Goal: Obtain resource: Download file/media

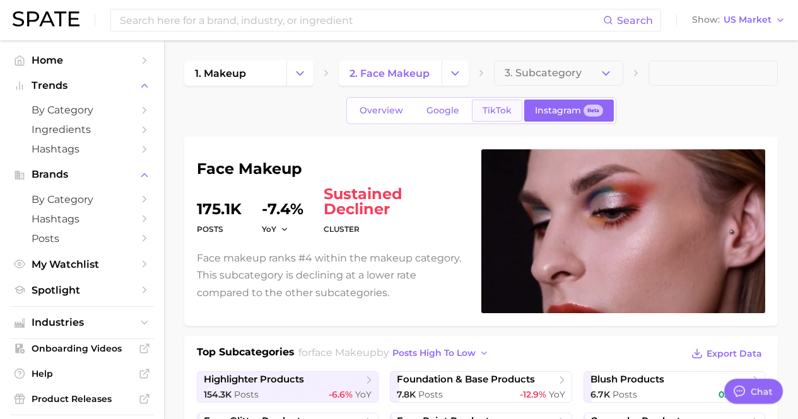
click at [498, 108] on span "TikTok" at bounding box center [496, 110] width 29 height 11
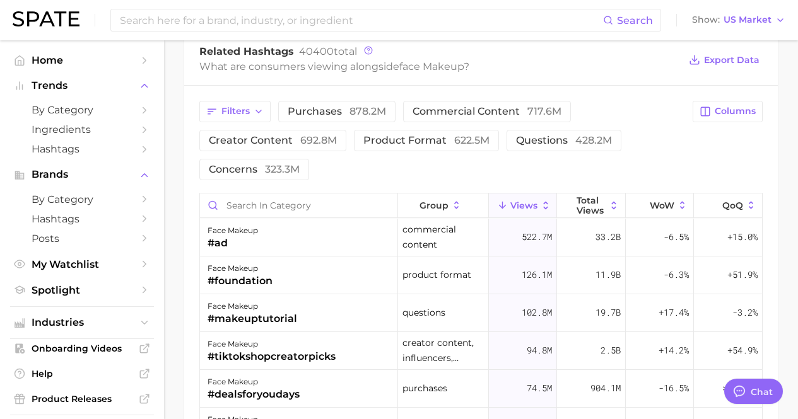
scroll to position [1009, 0]
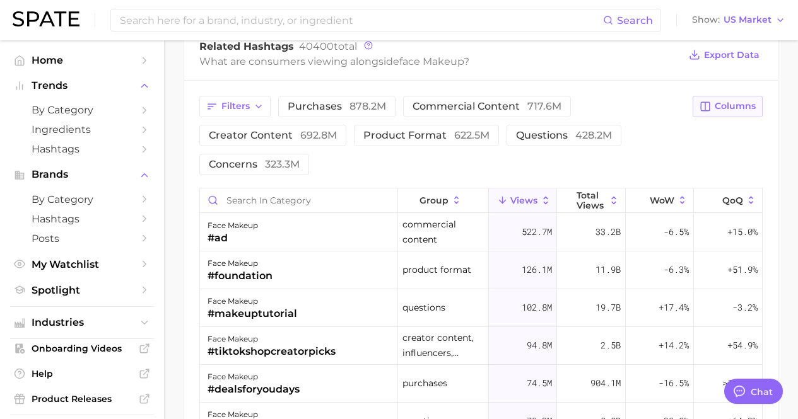
click at [726, 96] on button "Columns" at bounding box center [727, 106] width 70 height 21
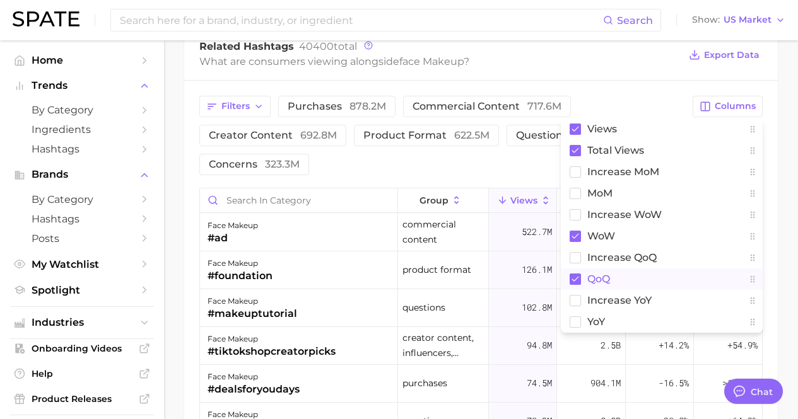
click at [578, 279] on rect at bounding box center [574, 279] width 11 height 11
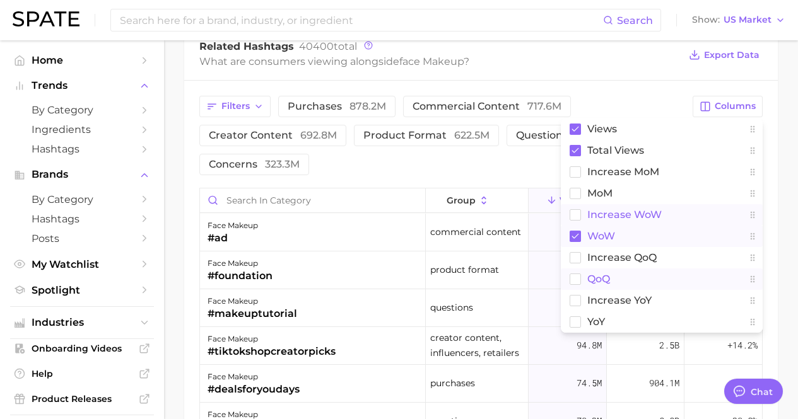
drag, startPoint x: 577, startPoint y: 233, endPoint x: 576, endPoint y: 213, distance: 19.6
click at [576, 233] on rect at bounding box center [574, 236] width 11 height 11
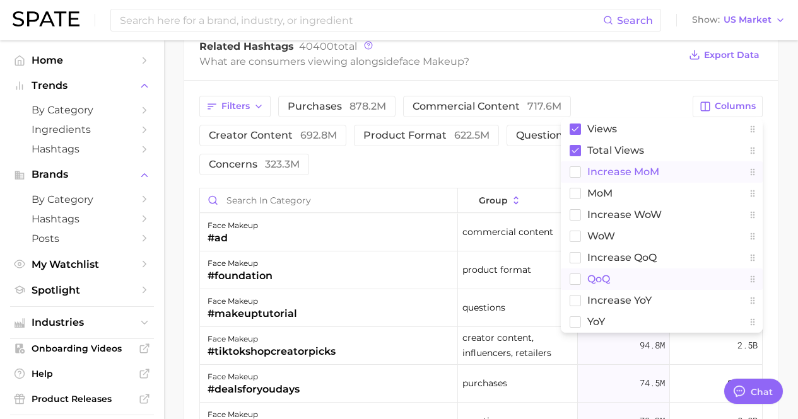
click at [578, 176] on rect at bounding box center [575, 171] width 11 height 11
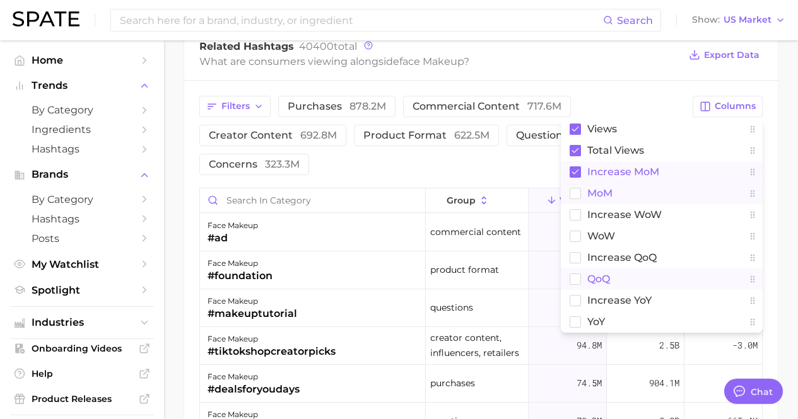
click at [577, 195] on rect at bounding box center [575, 193] width 11 height 11
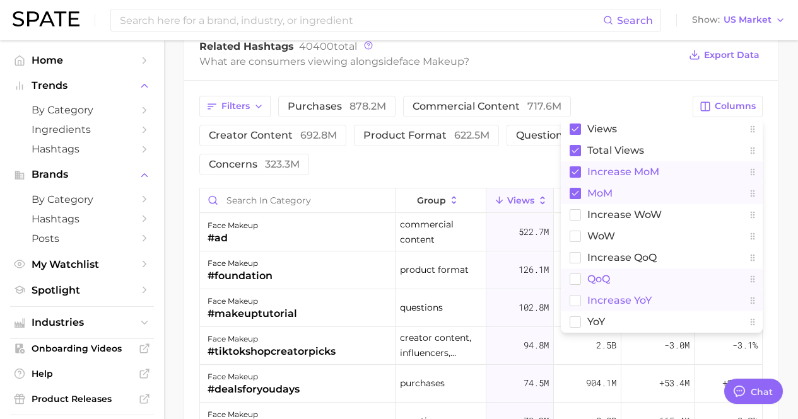
click at [575, 297] on rect at bounding box center [575, 300] width 11 height 11
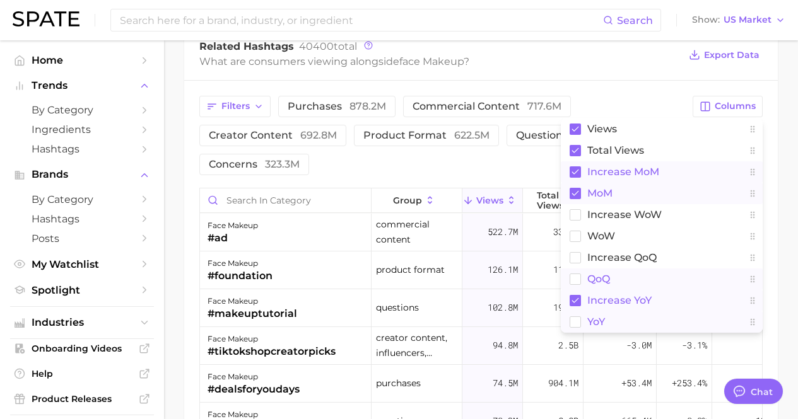
click at [574, 325] on rect at bounding box center [575, 321] width 11 height 11
click at [769, 154] on div "Filters purchases 878.2m commercial content 717.6m creator content 692.8m produ…" at bounding box center [480, 352] width 593 height 542
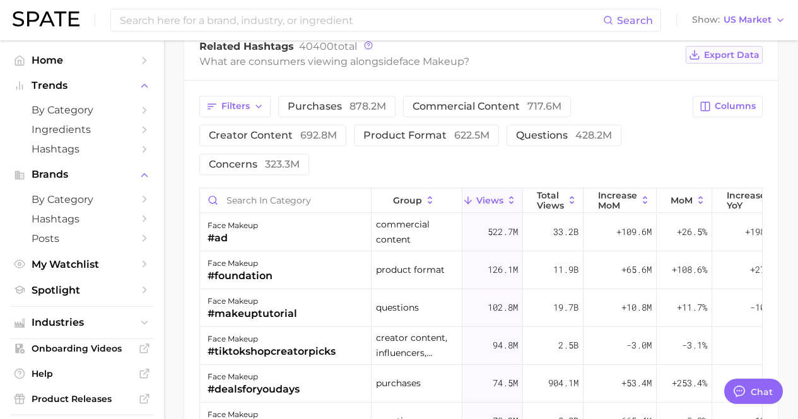
click at [736, 57] on span "Export Data" at bounding box center [731, 55] width 55 height 11
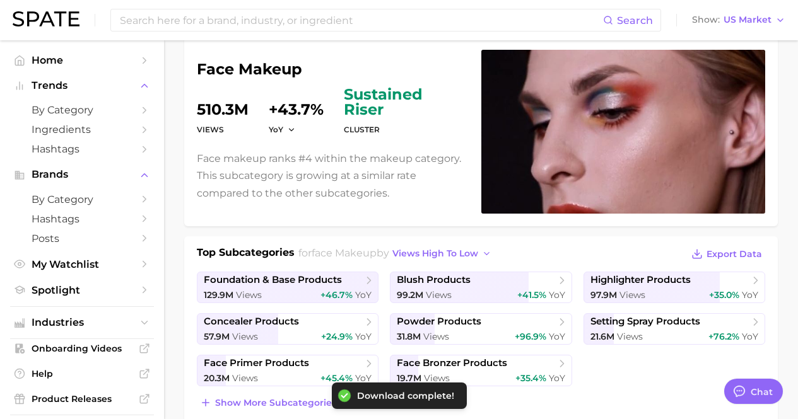
scroll to position [0, 0]
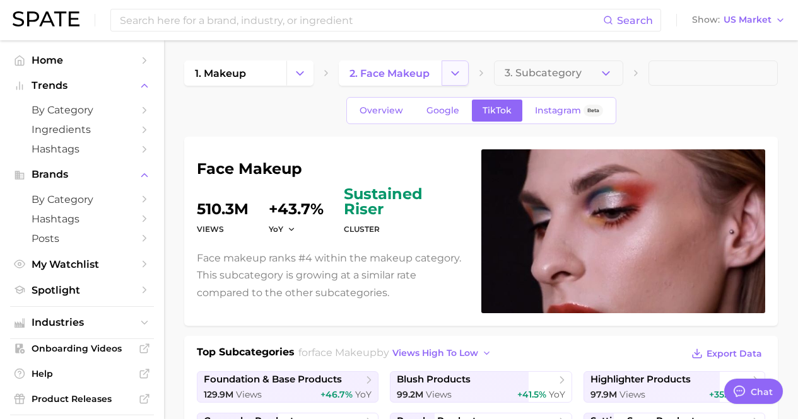
click at [461, 72] on button "Change Category" at bounding box center [454, 73] width 27 height 25
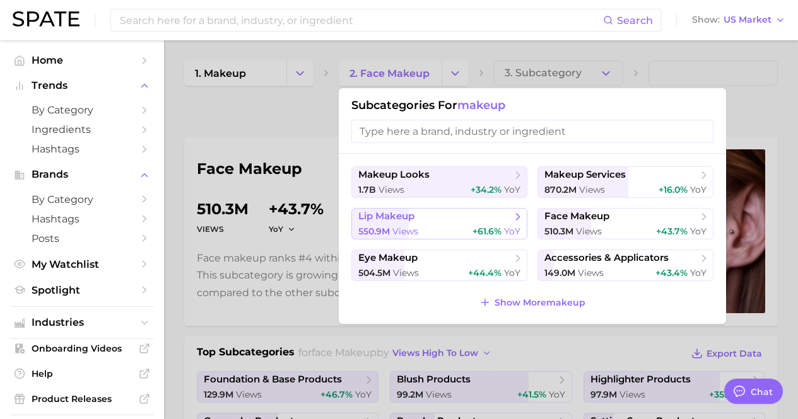
click at [459, 228] on div "550.9m views +61.6% YoY" at bounding box center [439, 232] width 162 height 12
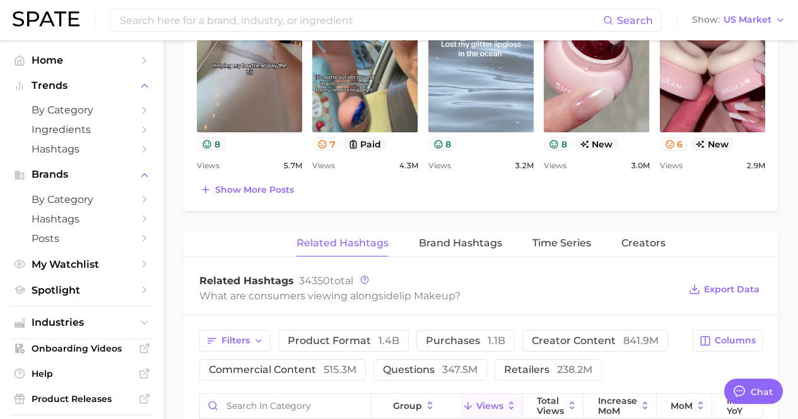
scroll to position [883, 0]
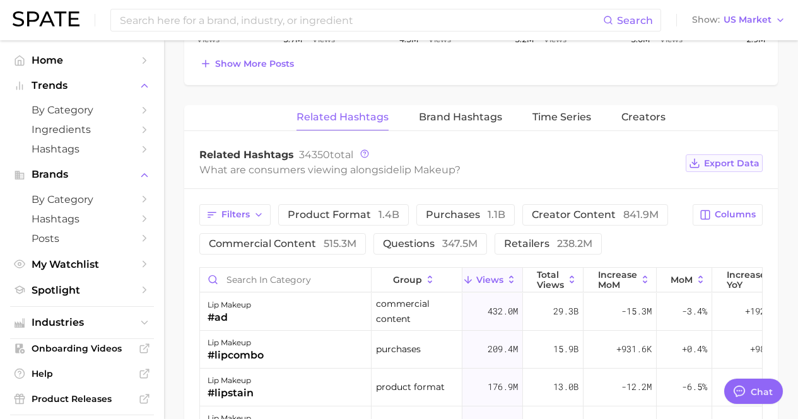
click at [721, 166] on span "Export Data" at bounding box center [731, 163] width 55 height 11
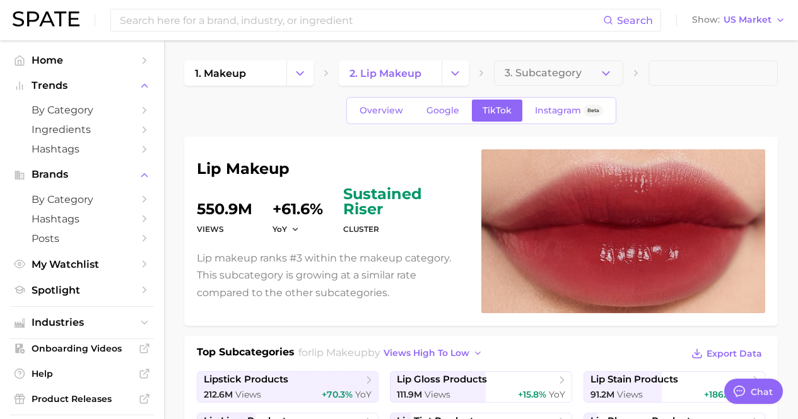
scroll to position [0, 0]
click at [457, 76] on icon "Change Category" at bounding box center [454, 73] width 13 height 13
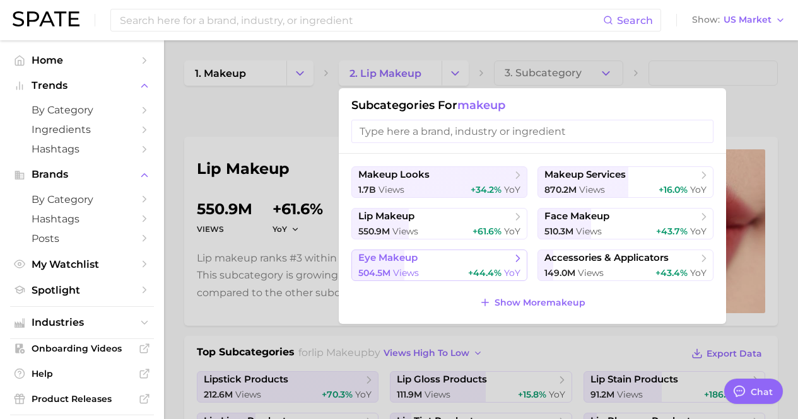
click at [461, 265] on button "eye makeup 504.5m views +44.4% YoY" at bounding box center [439, 266] width 176 height 32
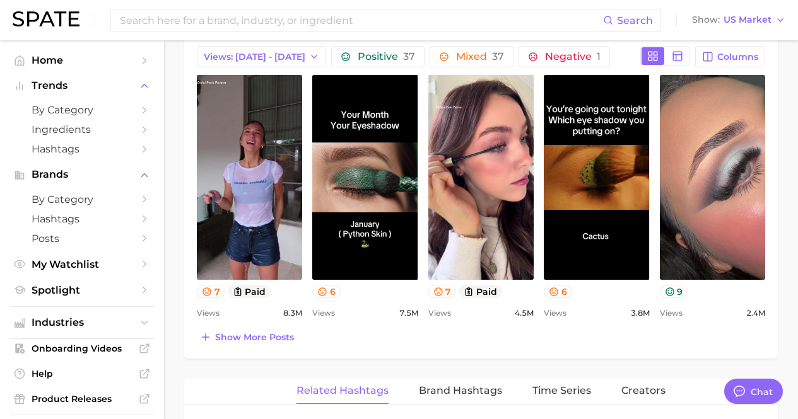
scroll to position [820, 0]
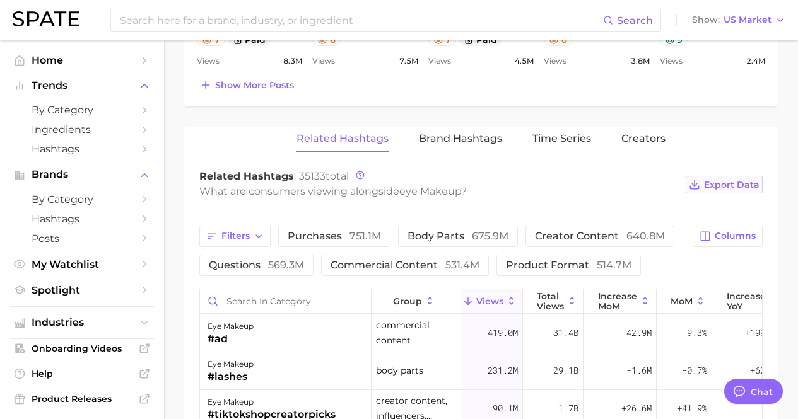
click at [714, 187] on span "Export Data" at bounding box center [731, 185] width 55 height 11
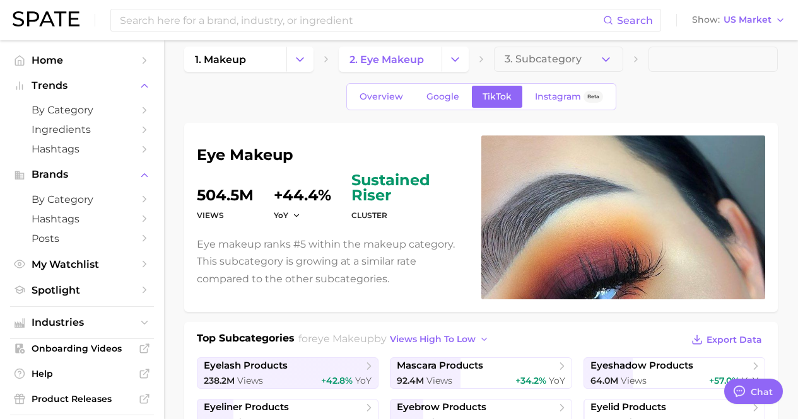
scroll to position [0, 0]
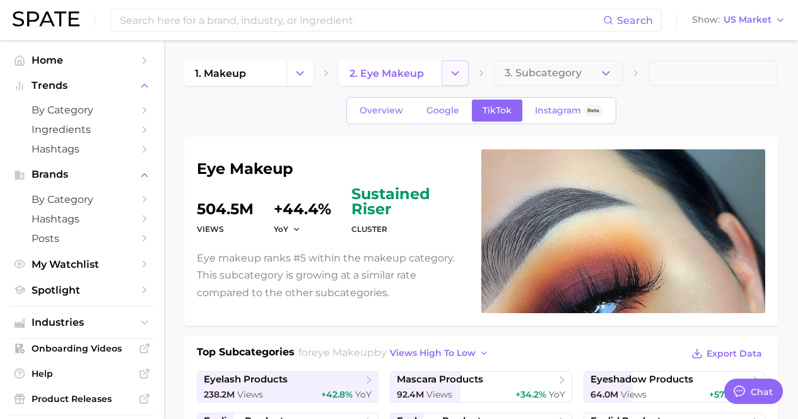
click at [455, 71] on icon "Change Category" at bounding box center [454, 73] width 13 height 13
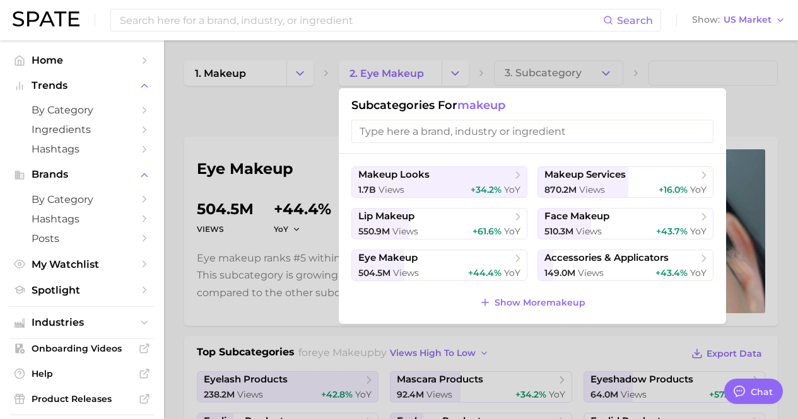
click at [262, 58] on div at bounding box center [399, 209] width 798 height 419
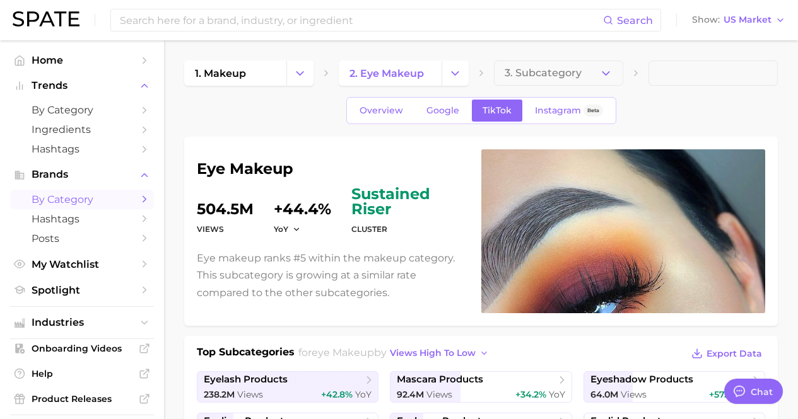
click at [64, 199] on span "by Category" at bounding box center [82, 200] width 101 height 12
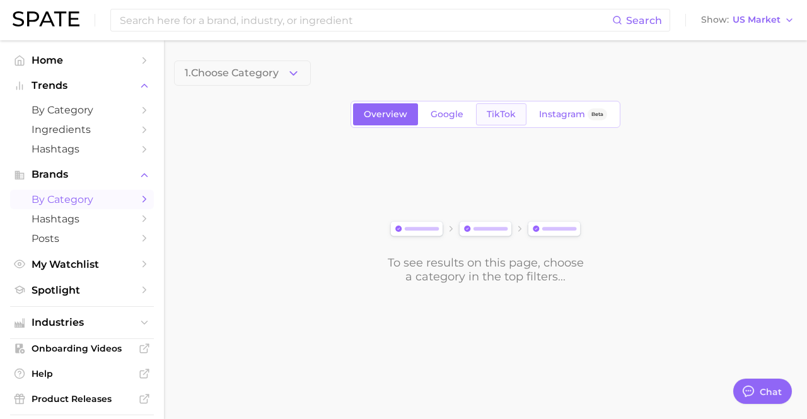
click at [501, 113] on span "TikTok" at bounding box center [501, 114] width 29 height 11
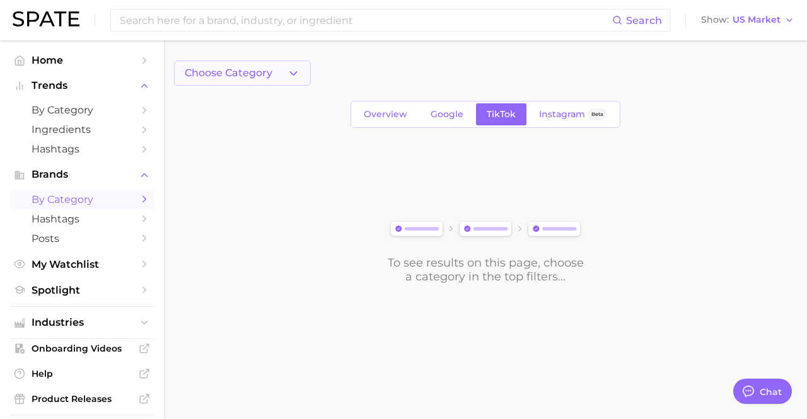
click at [262, 74] on span "Choose Category" at bounding box center [229, 72] width 88 height 11
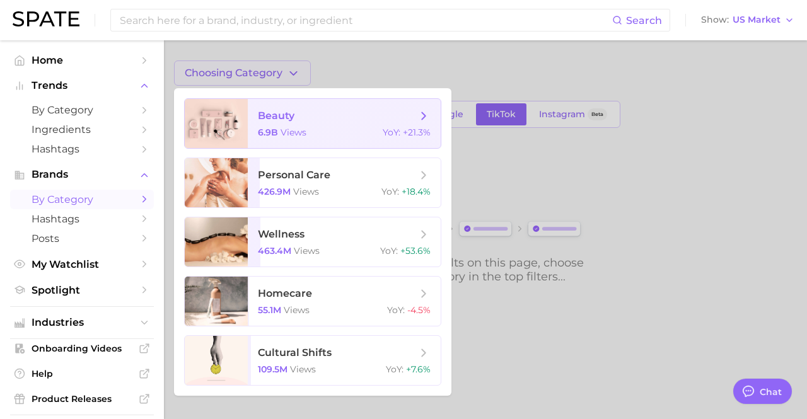
click at [297, 130] on span "views" at bounding box center [294, 132] width 26 height 11
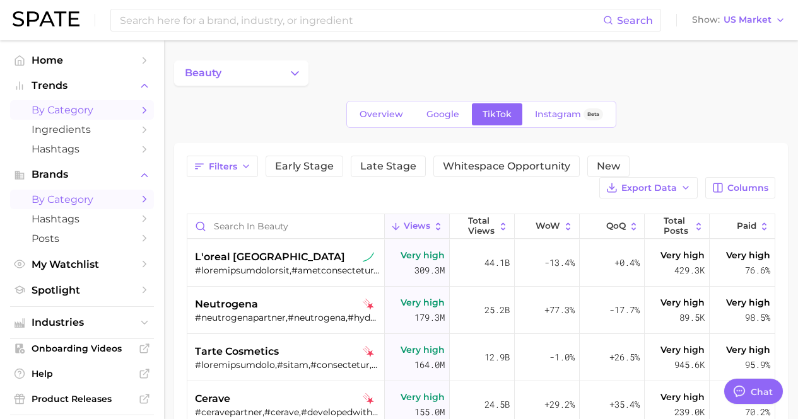
click at [103, 112] on span "by Category" at bounding box center [82, 110] width 101 height 12
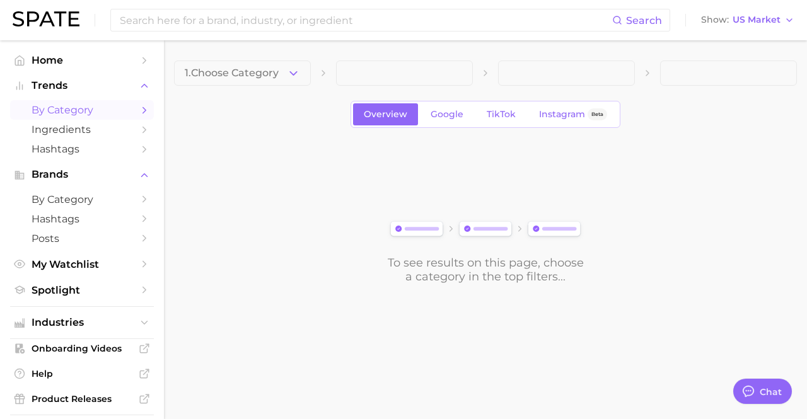
click at [228, 55] on main "1. Choose Category Overview Google TikTok Instagram Beta To see results on this…" at bounding box center [485, 193] width 643 height 306
click at [231, 62] on button "1. Choose Category" at bounding box center [242, 73] width 137 height 25
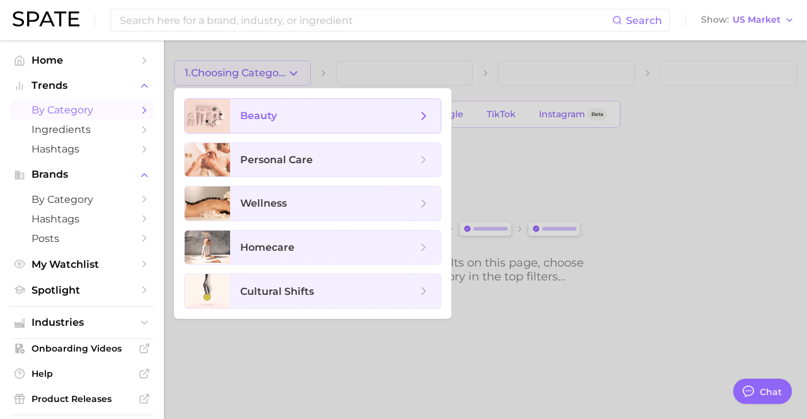
click at [281, 128] on span "beauty" at bounding box center [335, 116] width 211 height 34
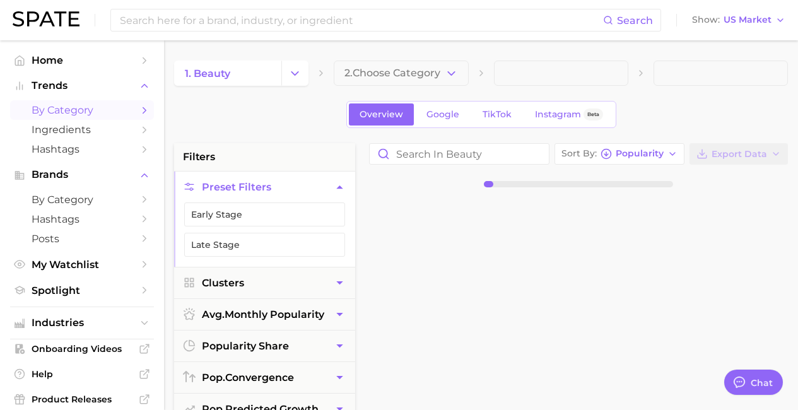
click at [420, 71] on span "2. Choose Category" at bounding box center [392, 72] width 96 height 11
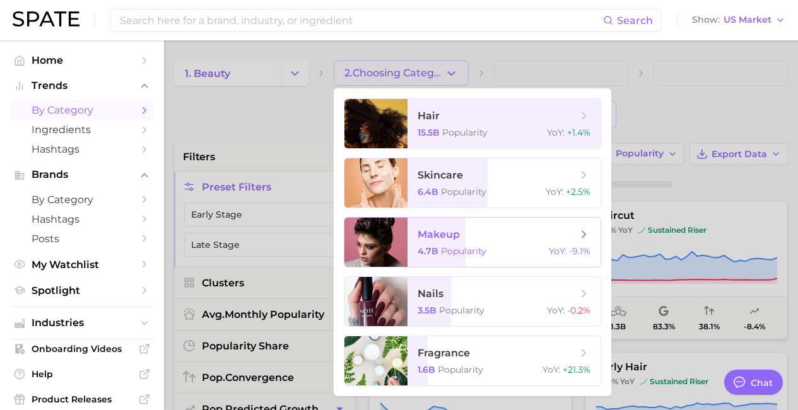
click at [455, 238] on span "makeup" at bounding box center [438, 234] width 42 height 12
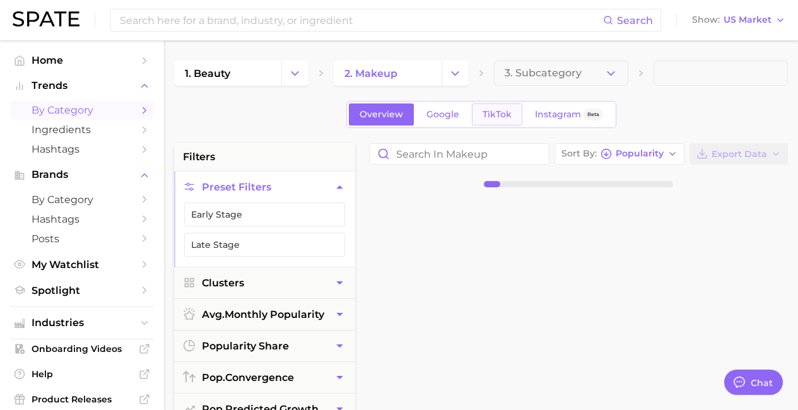
click at [496, 114] on span "TikTok" at bounding box center [496, 114] width 29 height 11
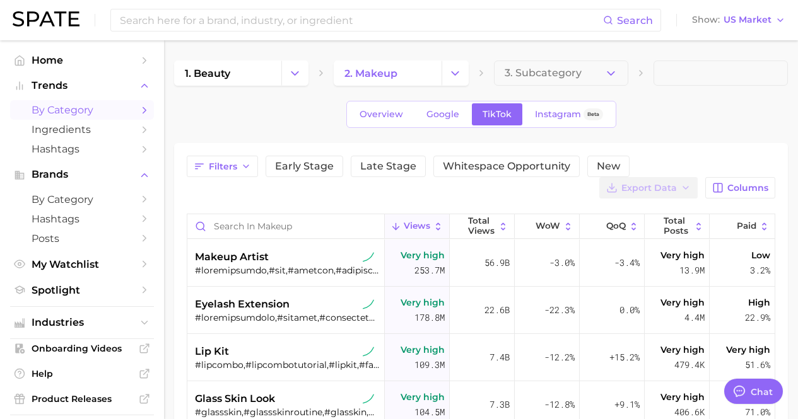
type textarea "x"
click at [558, 73] on span "3. Subcategory" at bounding box center [542, 72] width 77 height 11
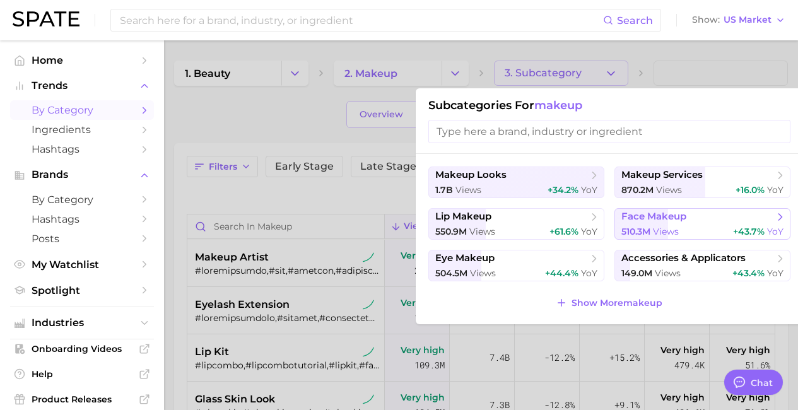
click at [649, 223] on button "face makeup 510.3m views +43.7% YoY" at bounding box center [702, 224] width 176 height 32
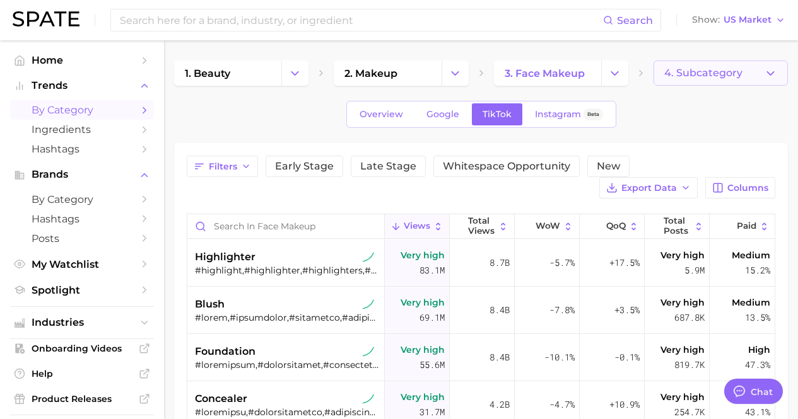
click at [745, 76] on button "4. Subcategory" at bounding box center [720, 73] width 134 height 25
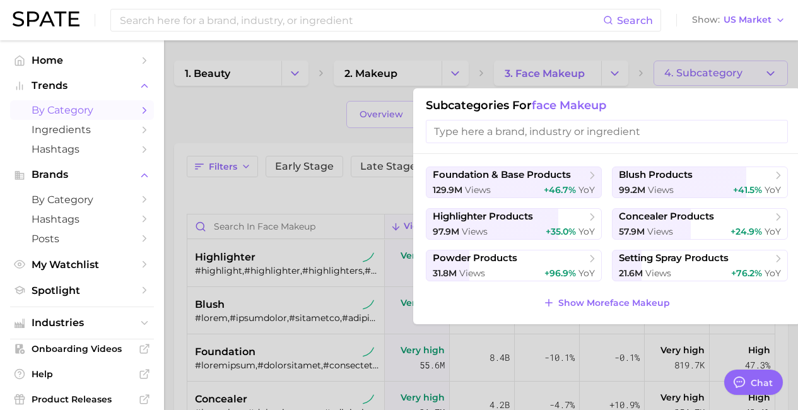
click at [655, 62] on div at bounding box center [399, 205] width 798 height 410
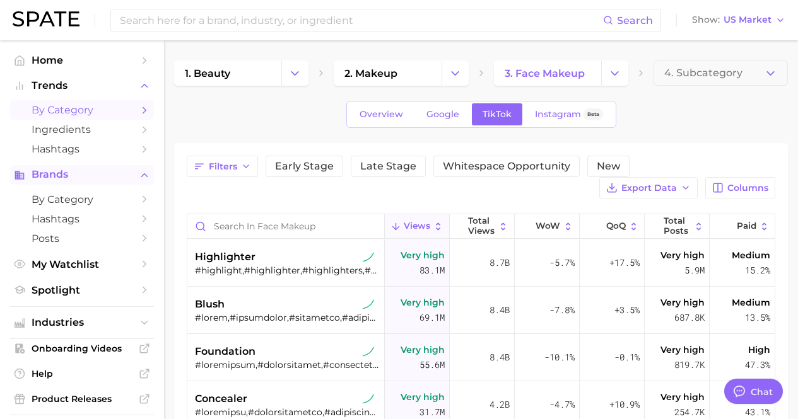
click at [87, 175] on span "Brands" at bounding box center [82, 174] width 101 height 11
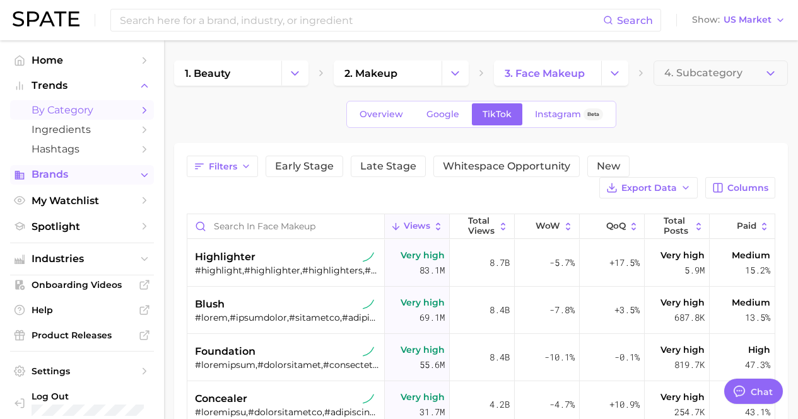
click at [87, 175] on span "Brands" at bounding box center [82, 174] width 101 height 11
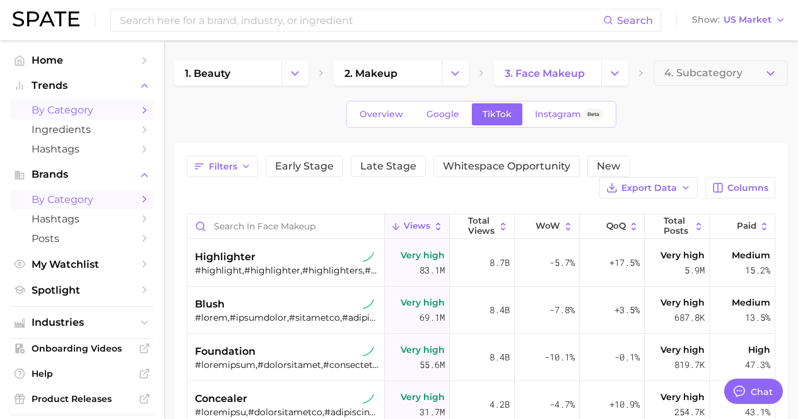
click at [94, 197] on span "by Category" at bounding box center [82, 200] width 101 height 12
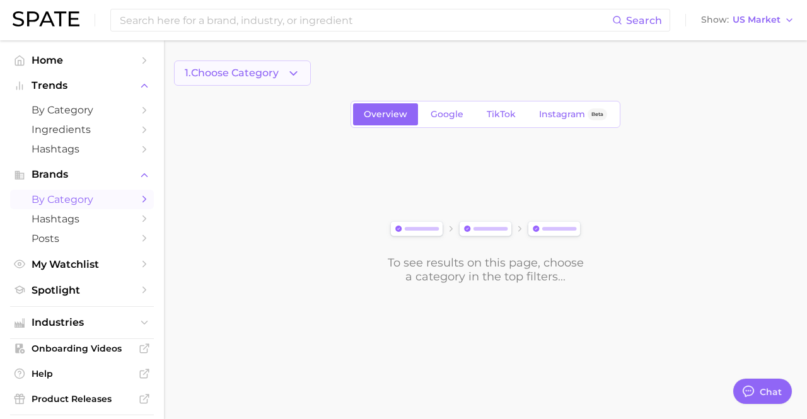
click at [277, 69] on span "1. Choose Category" at bounding box center [232, 72] width 94 height 11
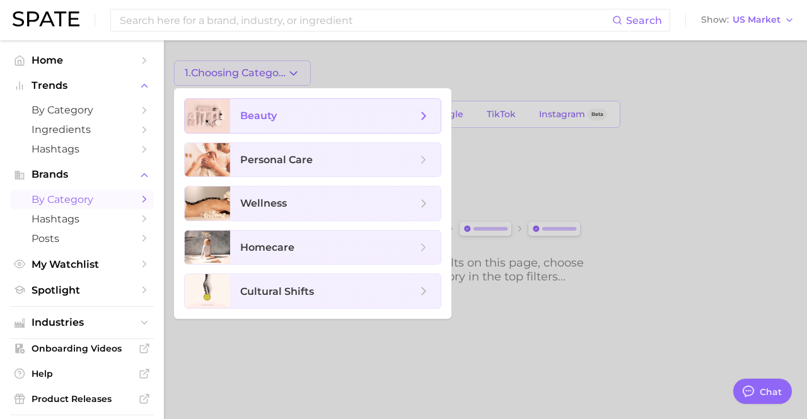
click at [287, 123] on span "beauty" at bounding box center [335, 116] width 211 height 34
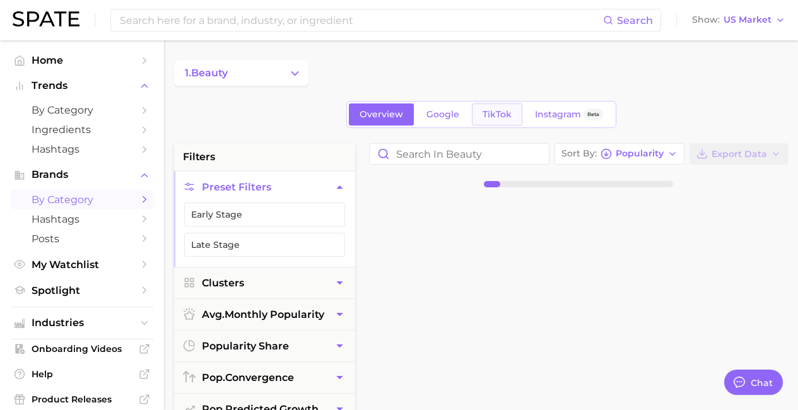
click at [482, 117] on span "TikTok" at bounding box center [496, 114] width 29 height 11
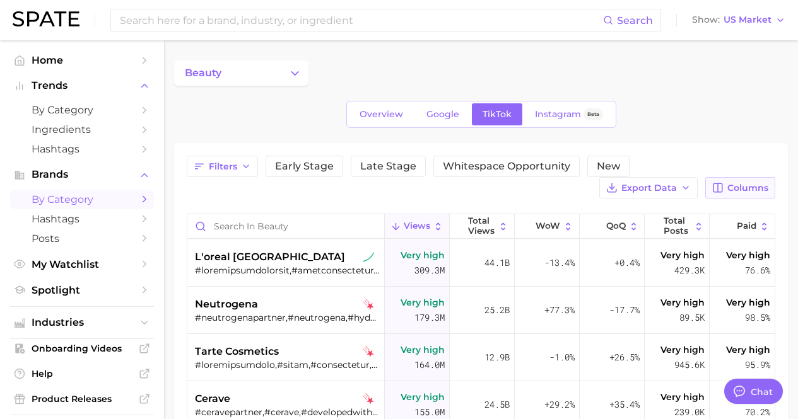
click at [729, 187] on span "Columns" at bounding box center [747, 188] width 41 height 11
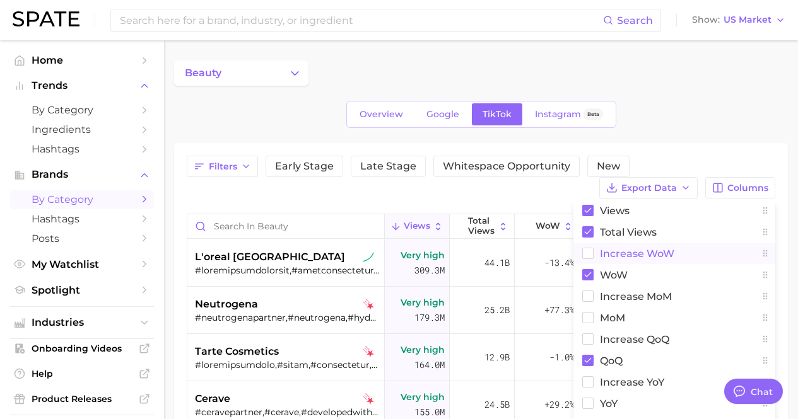
click at [586, 264] on button "Increase WoW" at bounding box center [674, 253] width 202 height 21
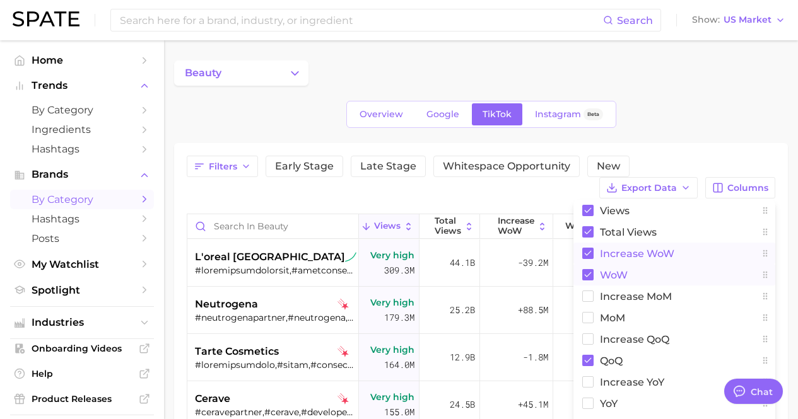
drag, startPoint x: 588, startPoint y: 272, endPoint x: 589, endPoint y: 258, distance: 14.6
click at [588, 272] on rect at bounding box center [587, 274] width 11 height 11
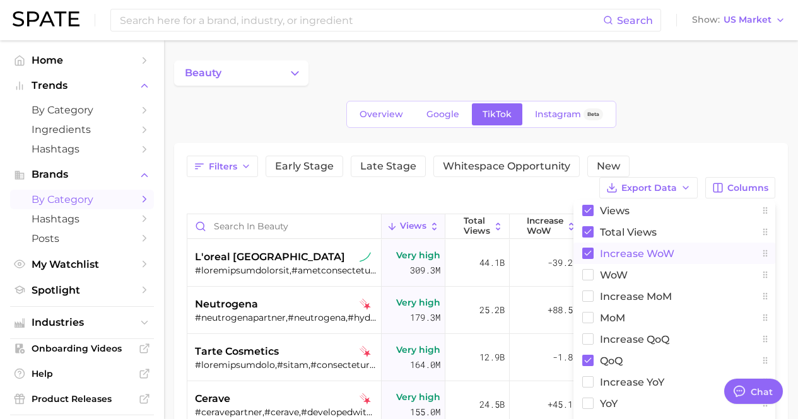
click at [587, 250] on rect at bounding box center [587, 253] width 11 height 11
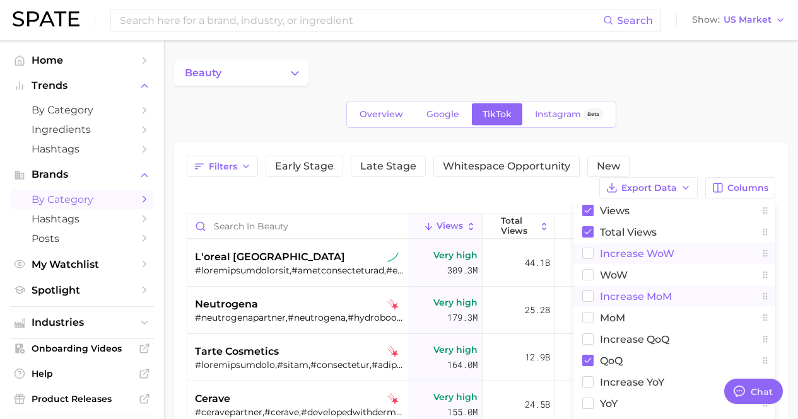
click at [588, 295] on rect at bounding box center [588, 296] width 11 height 11
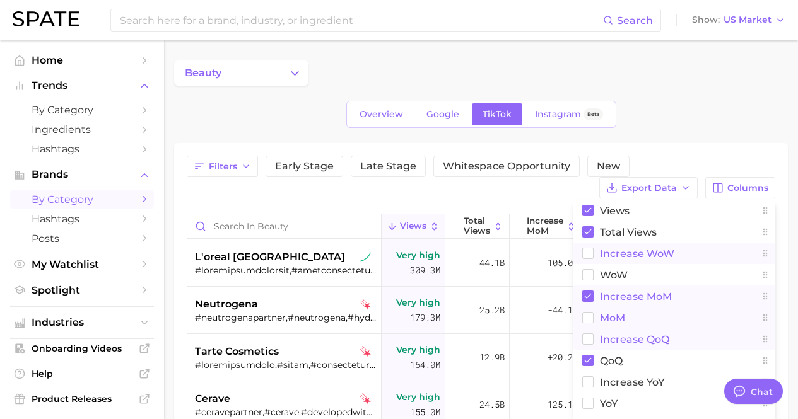
click at [587, 322] on rect at bounding box center [588, 318] width 11 height 11
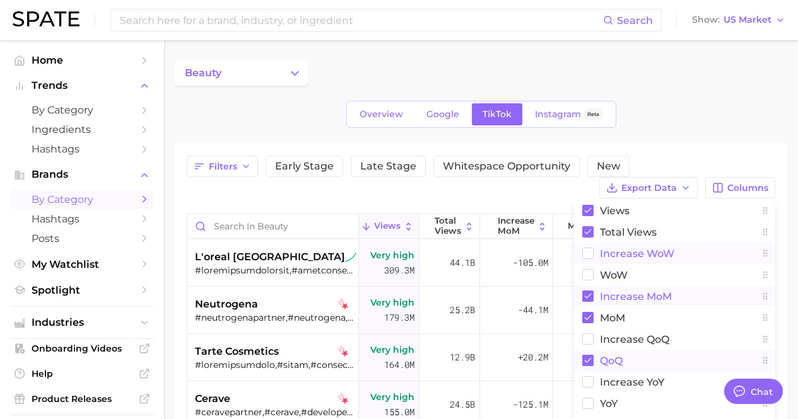
click at [580, 365] on button "QoQ" at bounding box center [674, 360] width 202 height 21
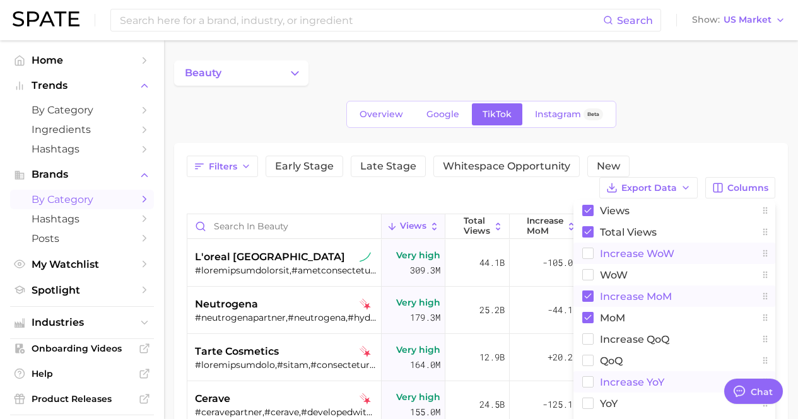
click at [587, 381] on rect at bounding box center [588, 382] width 11 height 11
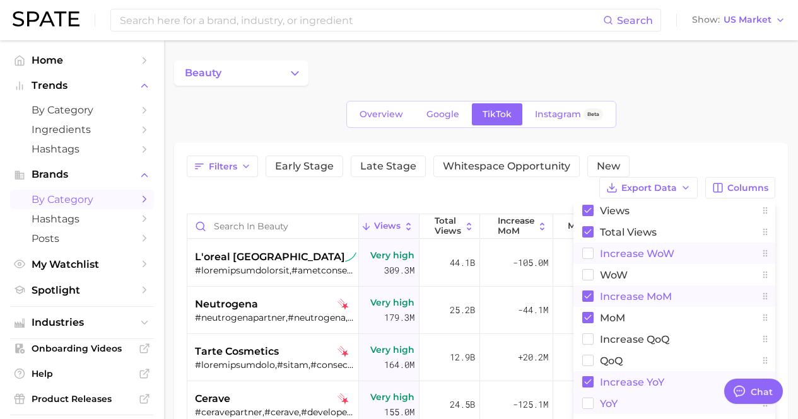
click at [585, 402] on rect at bounding box center [588, 403] width 11 height 11
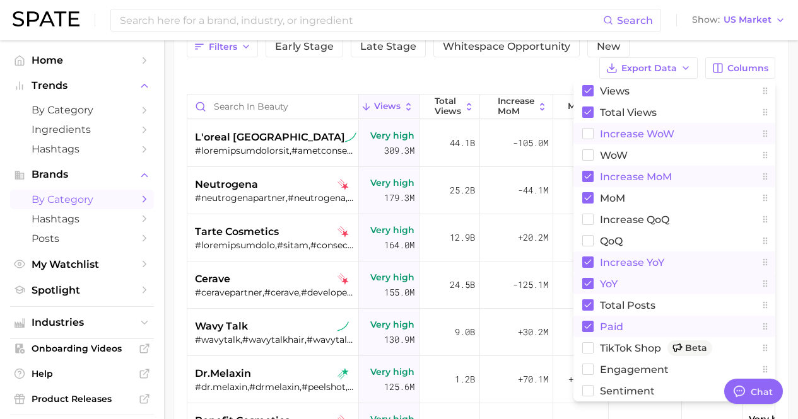
scroll to position [126, 0]
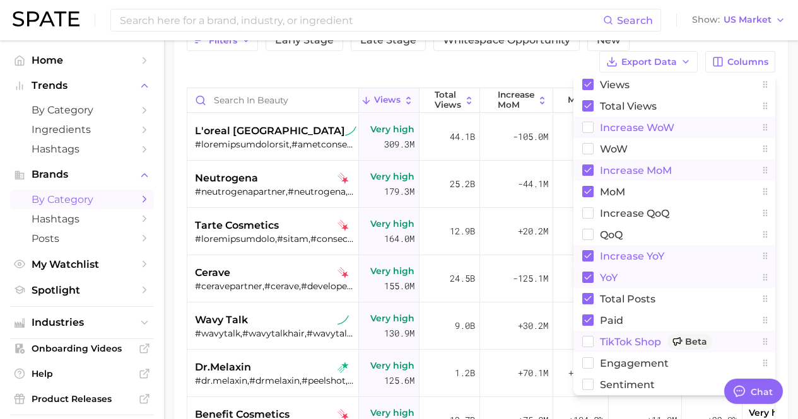
click at [591, 346] on rect at bounding box center [588, 342] width 11 height 11
click at [589, 361] on rect at bounding box center [588, 363] width 11 height 11
click at [589, 380] on rect at bounding box center [588, 385] width 11 height 11
click at [559, 57] on div "Filters Early Stage Late Stage Whitespace Opportunity New Export Data Columns V…" at bounding box center [481, 51] width 588 height 43
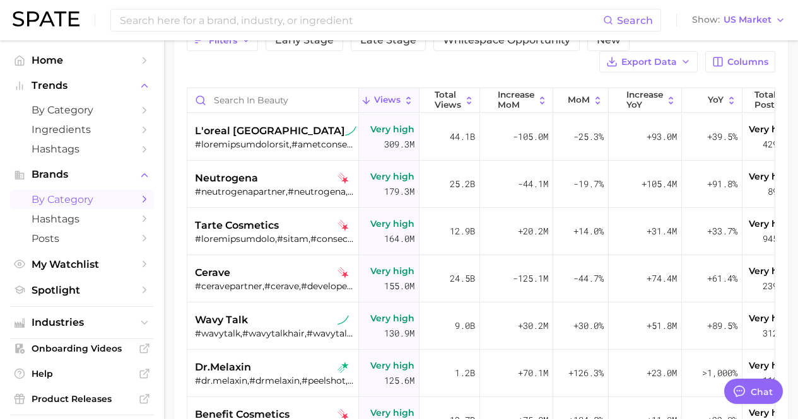
scroll to position [0, 0]
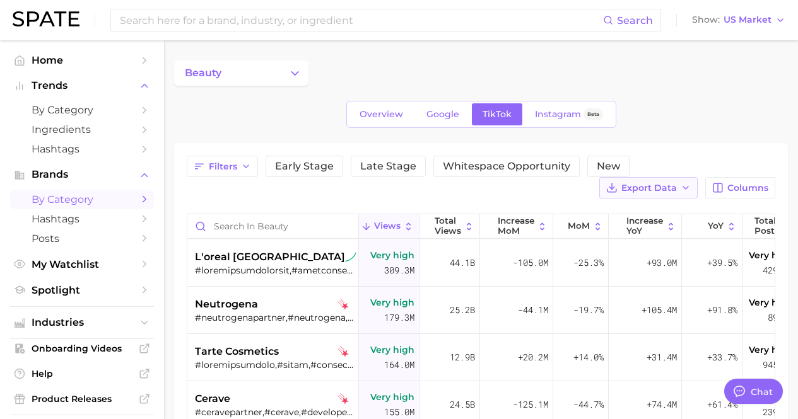
click at [646, 189] on span "Export Data" at bounding box center [648, 188] width 55 height 11
click at [647, 208] on span "Table Data CSV" at bounding box center [614, 211] width 69 height 11
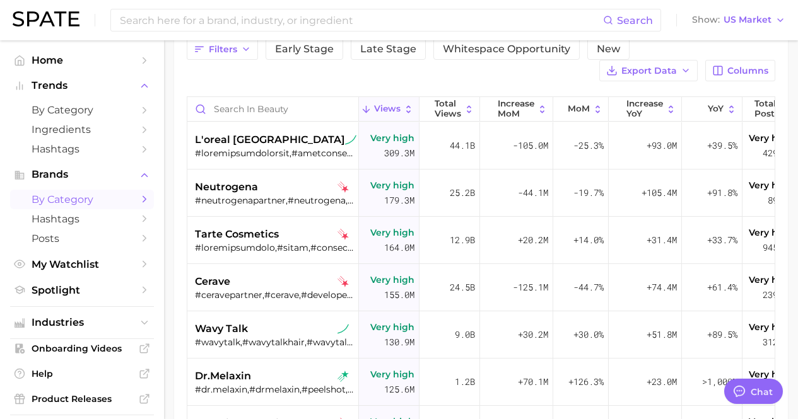
scroll to position [126, 0]
